Goal: Browse casually: Explore the website without a specific task or goal

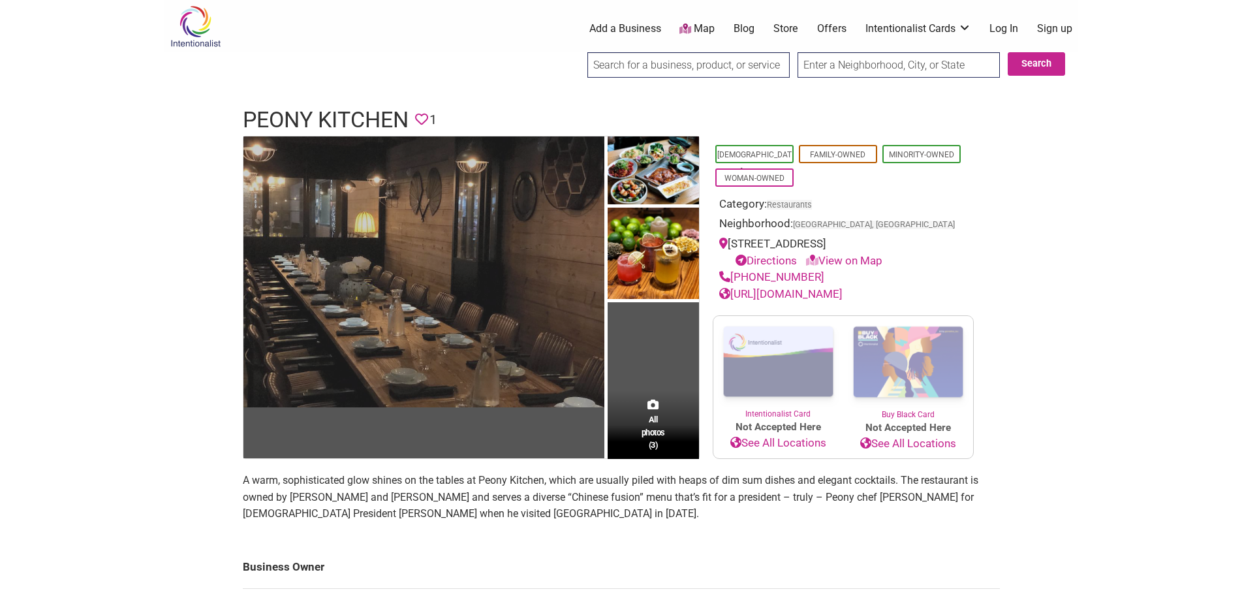
click at [519, 326] on img at bounding box center [423, 271] width 361 height 271
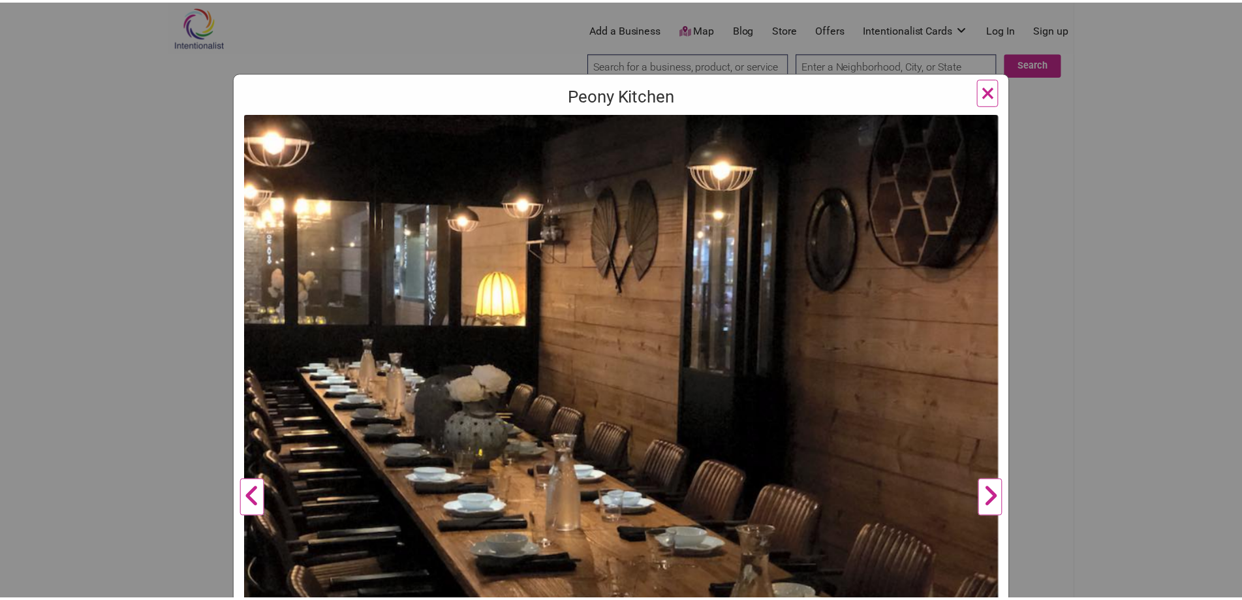
scroll to position [131, 0]
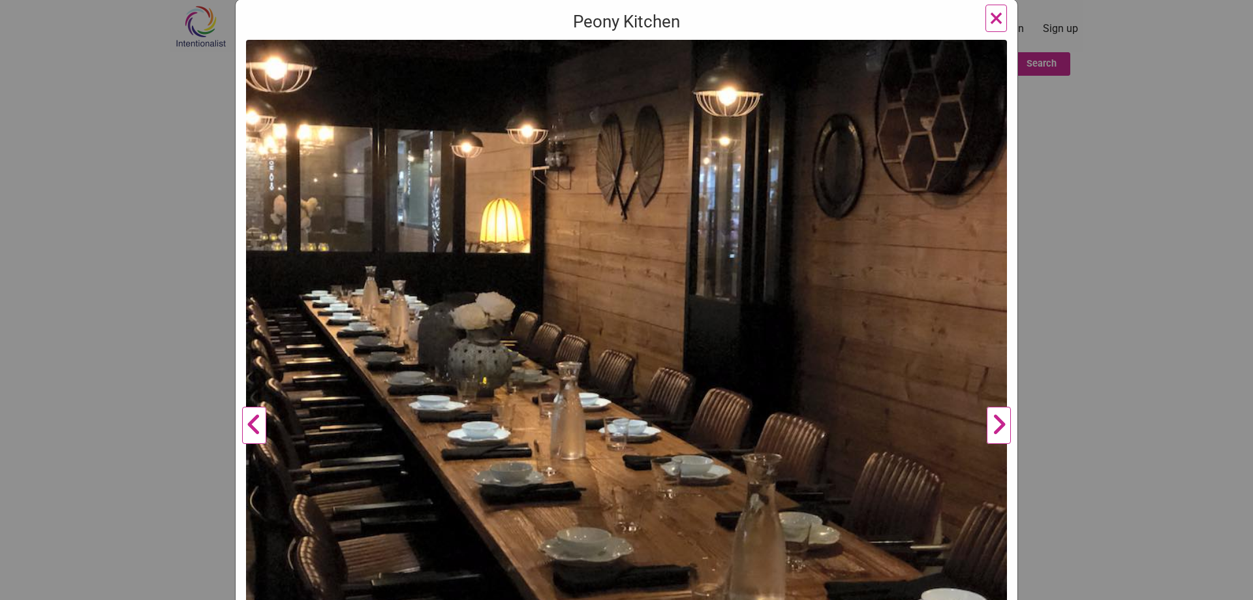
click at [987, 427] on button "Next" at bounding box center [999, 425] width 36 height 771
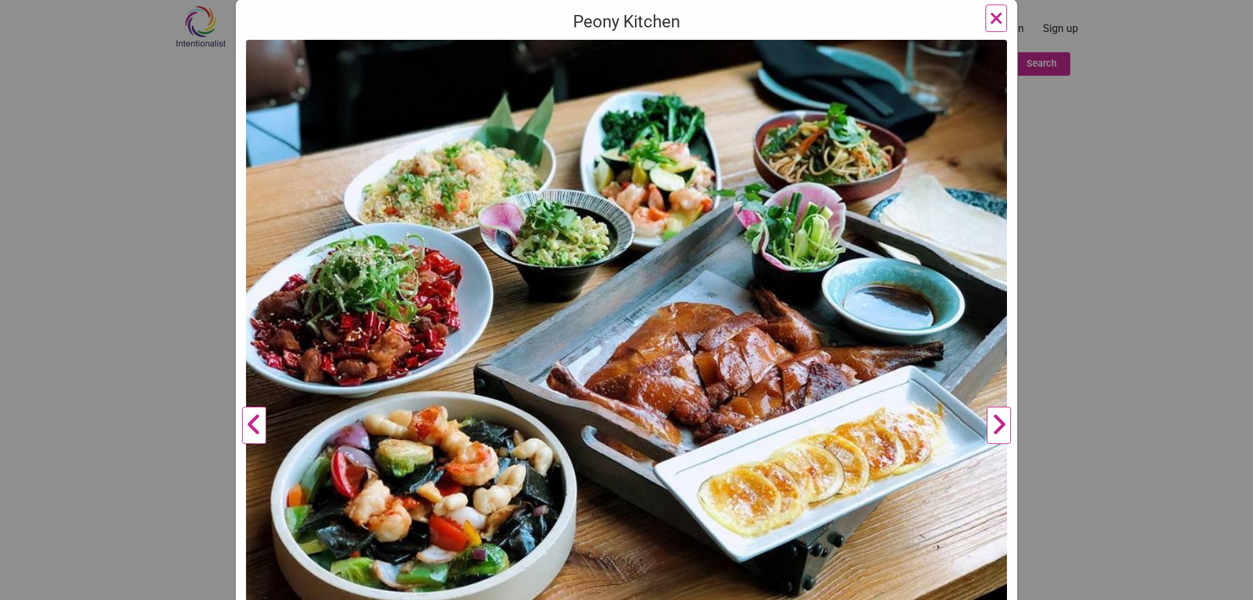
click at [987, 427] on button "Next" at bounding box center [999, 425] width 36 height 771
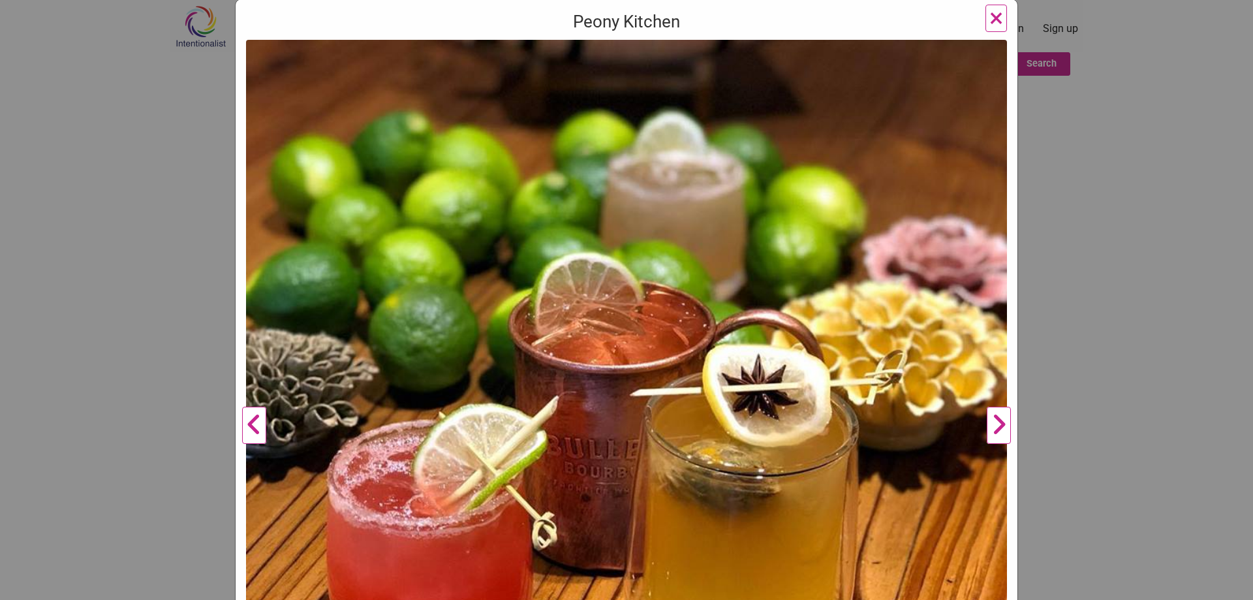
click at [987, 427] on button "Next" at bounding box center [999, 425] width 36 height 771
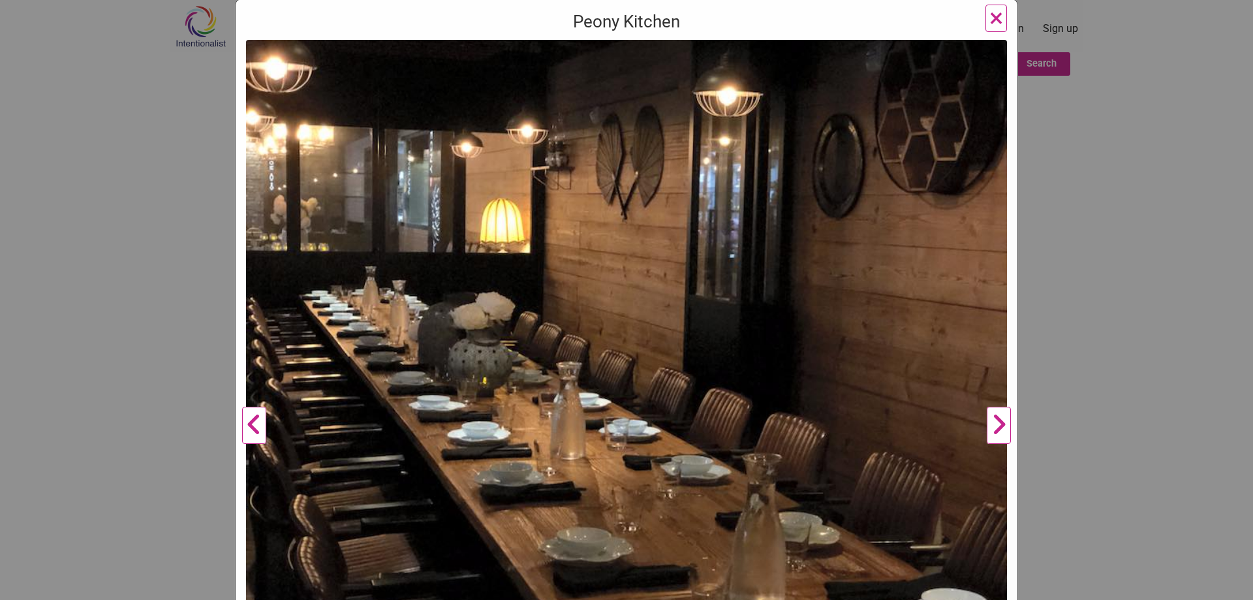
click at [987, 427] on button "Next" at bounding box center [999, 425] width 36 height 771
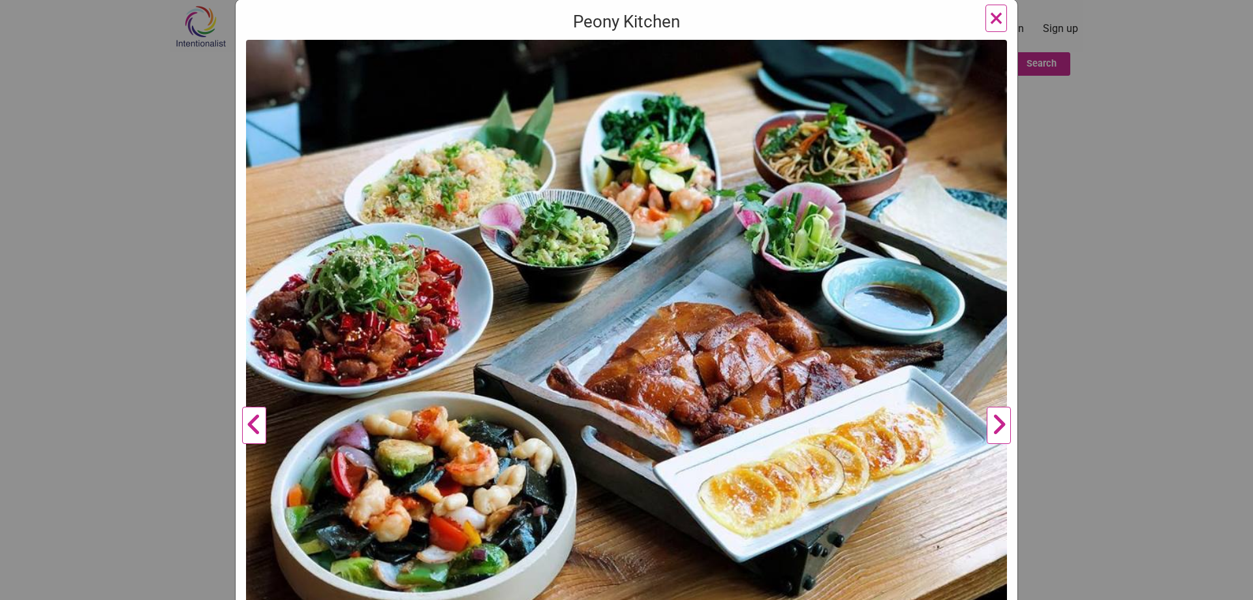
click at [987, 427] on button "Next" at bounding box center [999, 425] width 36 height 771
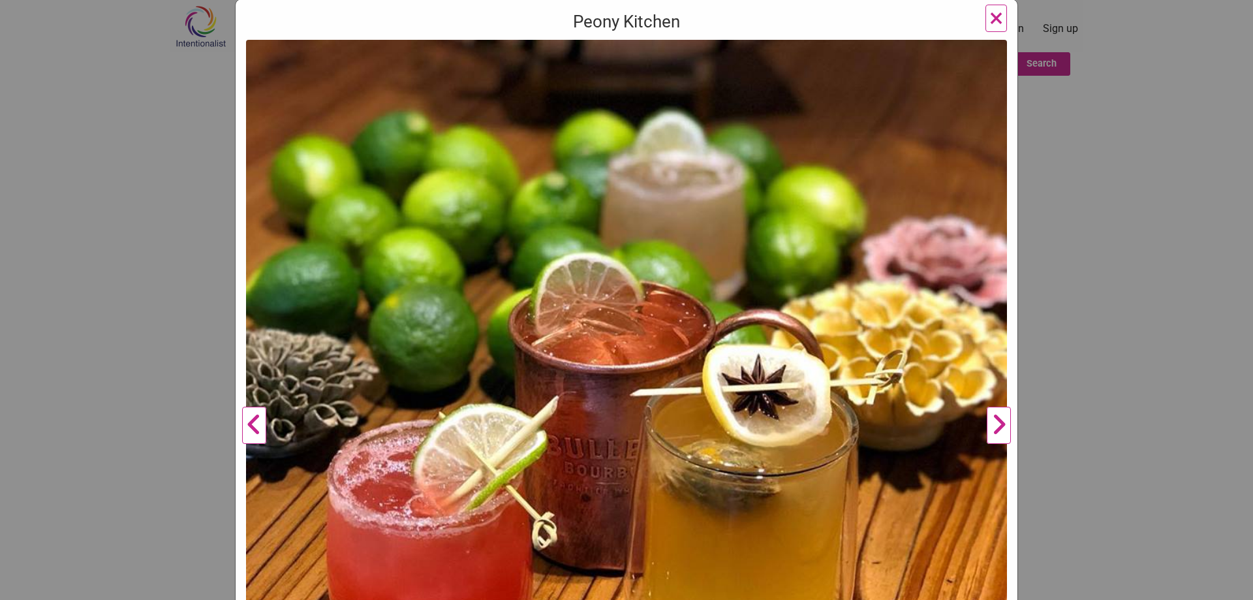
click at [987, 427] on button "Next" at bounding box center [999, 425] width 36 height 771
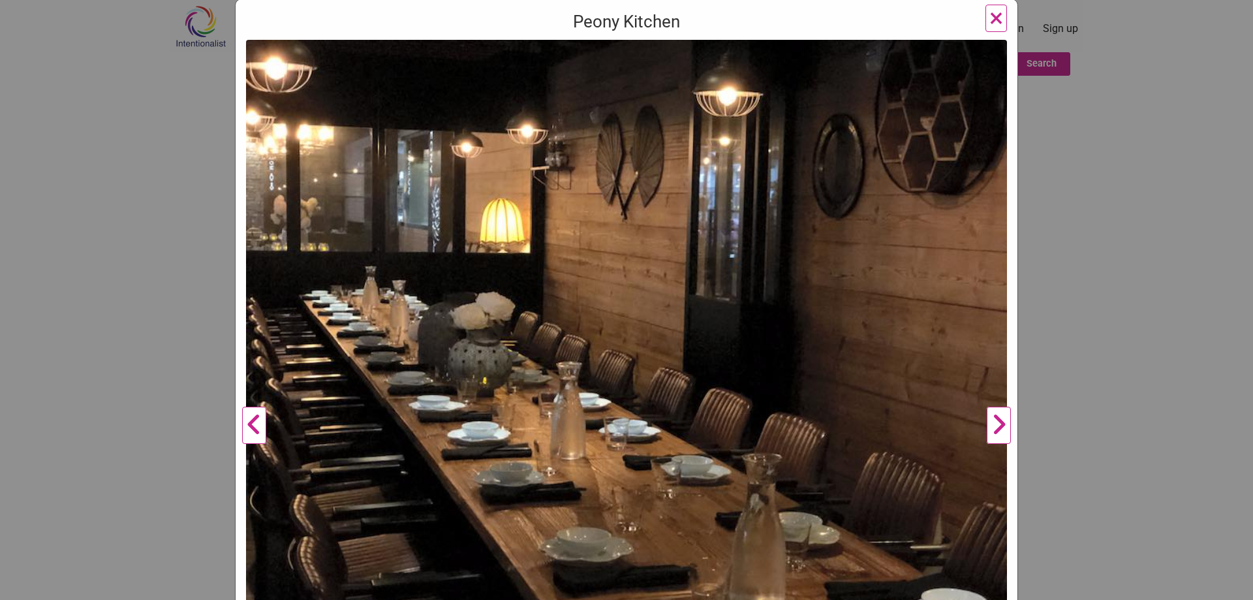
click at [989, 12] on span "×" at bounding box center [996, 18] width 14 height 31
